Goal: Find specific page/section: Find specific page/section

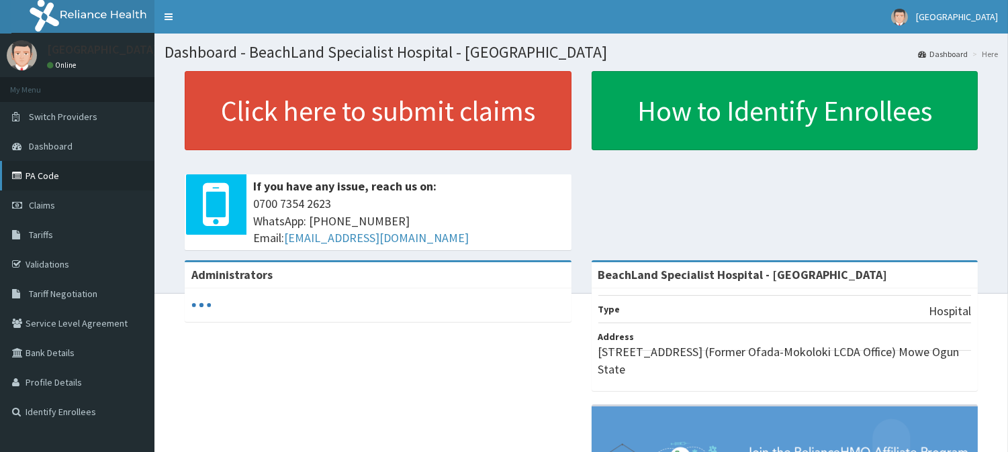
click at [96, 173] on link "PA Code" at bounding box center [77, 176] width 154 height 30
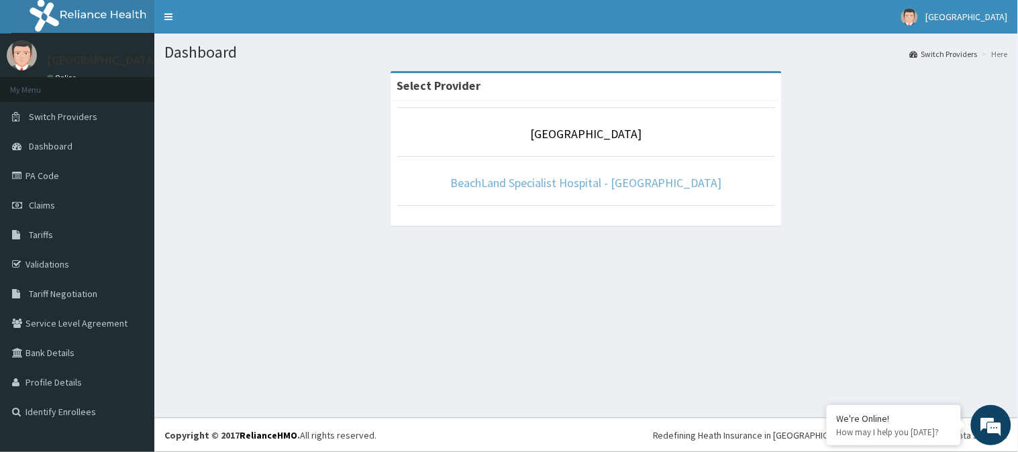
click at [516, 177] on link "BeachLand Specialist Hospital - [GEOGRAPHIC_DATA]" at bounding box center [586, 182] width 272 height 15
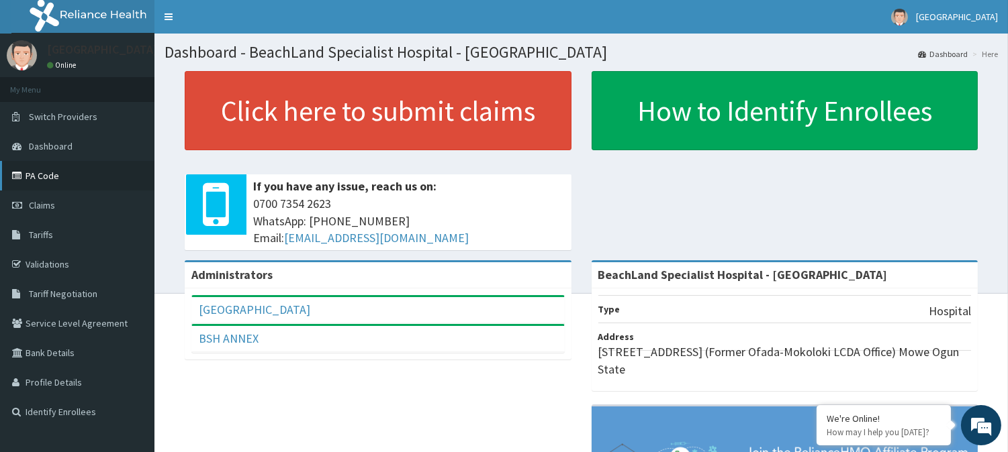
click at [58, 175] on link "PA Code" at bounding box center [77, 176] width 154 height 30
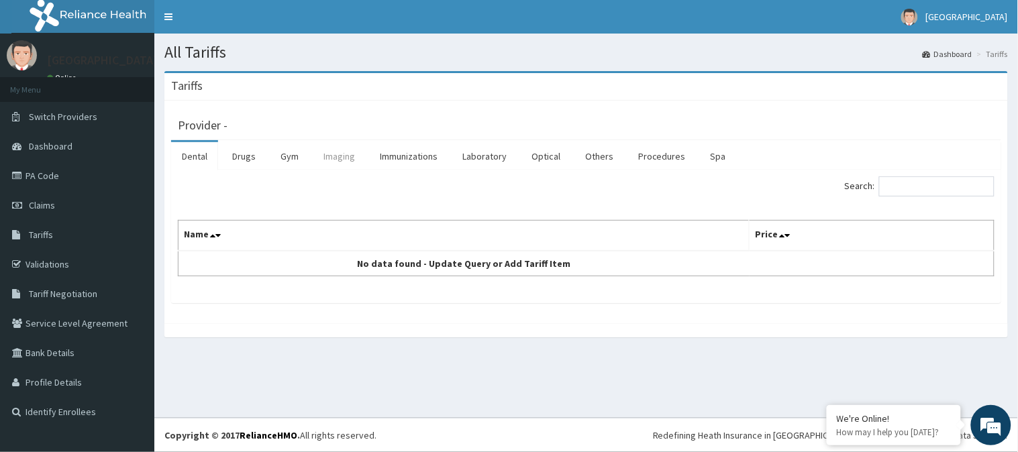
click at [350, 157] on link "Imaging" at bounding box center [339, 156] width 53 height 28
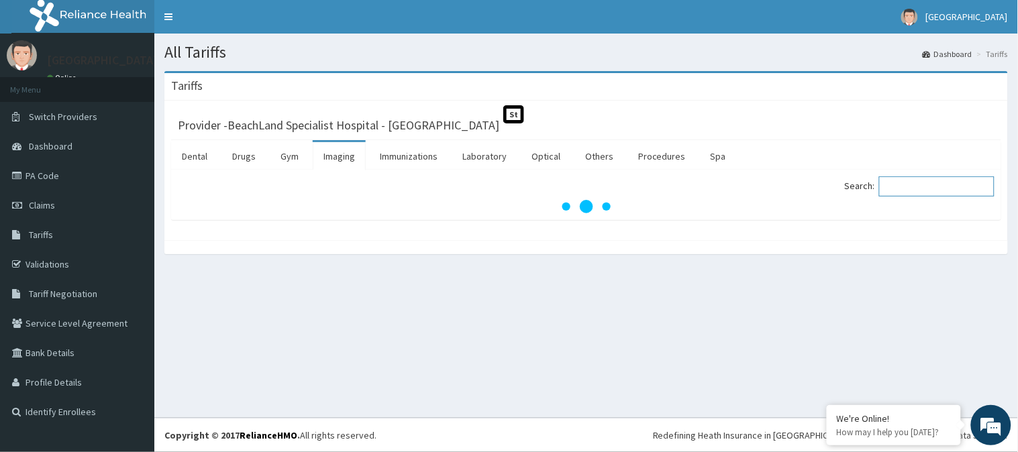
click at [914, 187] on input "Search:" at bounding box center [936, 187] width 115 height 20
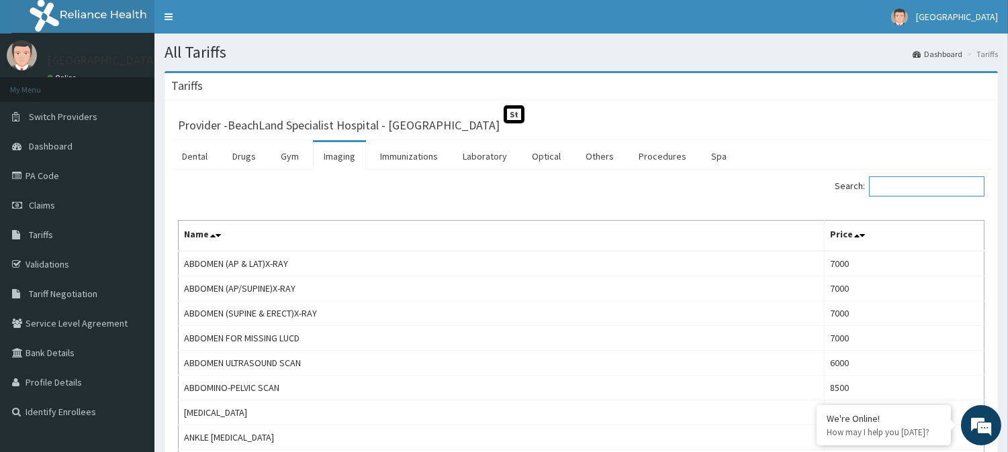
click at [900, 182] on input "Search:" at bounding box center [926, 187] width 115 height 20
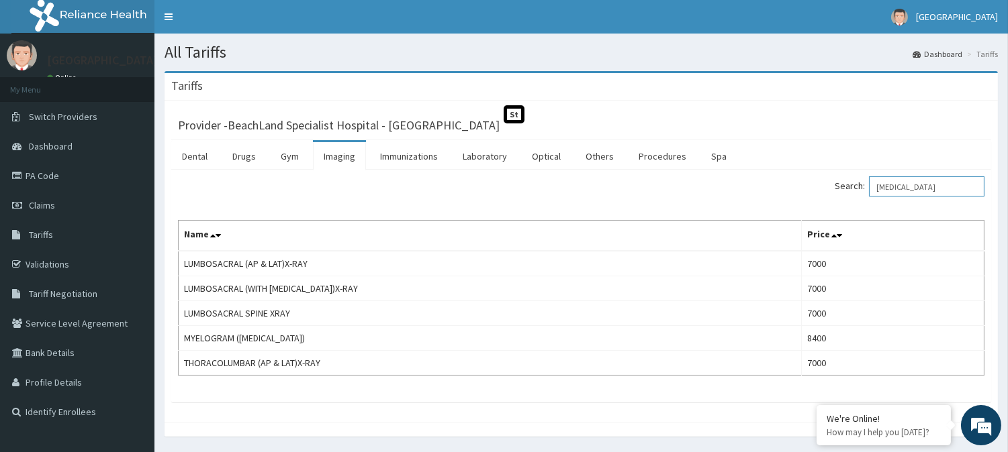
type input "lumbar"
